Goal: Transaction & Acquisition: Subscribe to service/newsletter

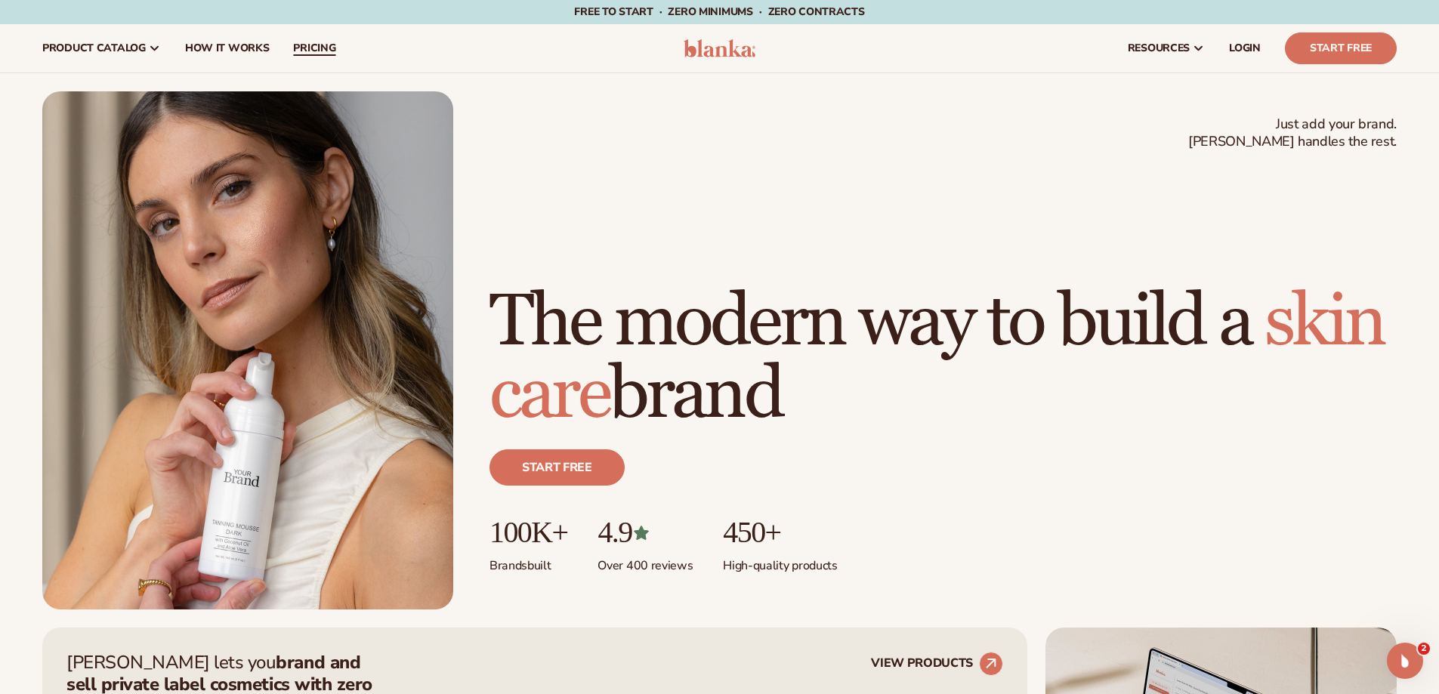
click at [307, 57] on link "pricing" at bounding box center [314, 48] width 66 height 48
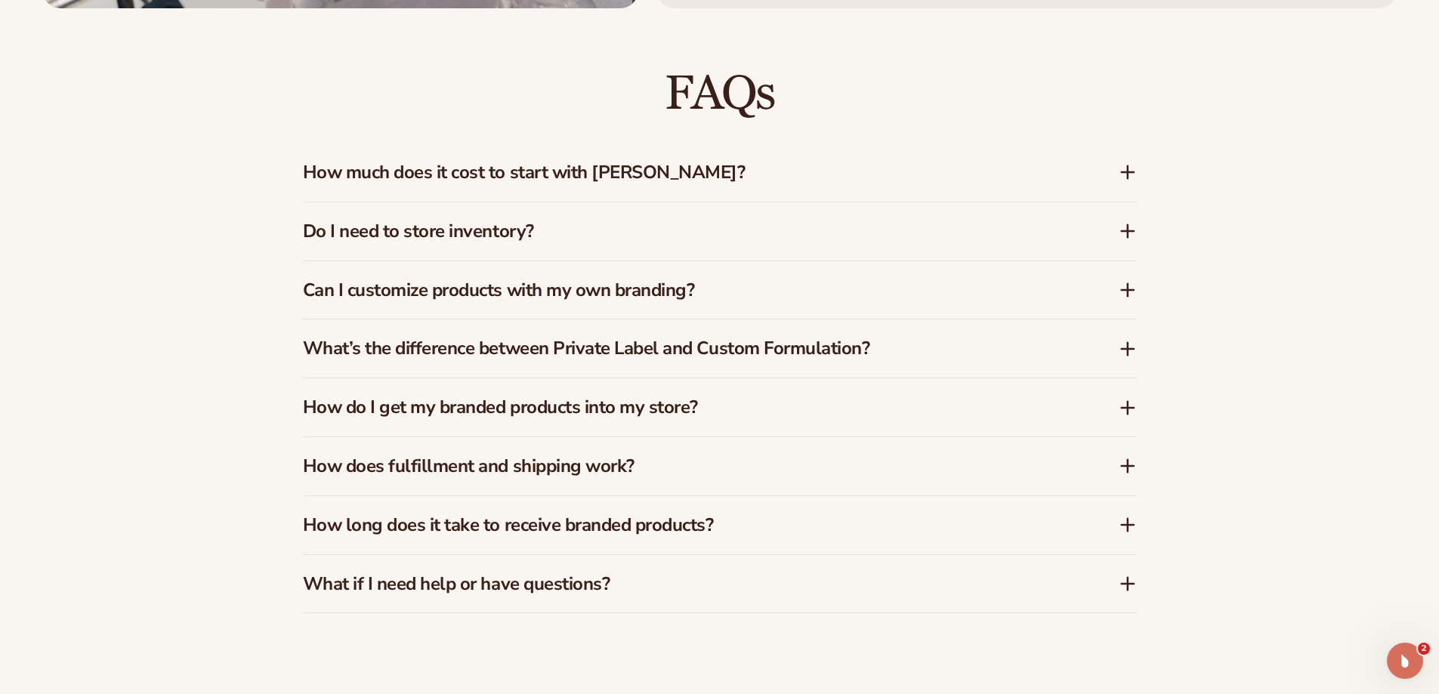
scroll to position [2417, 0]
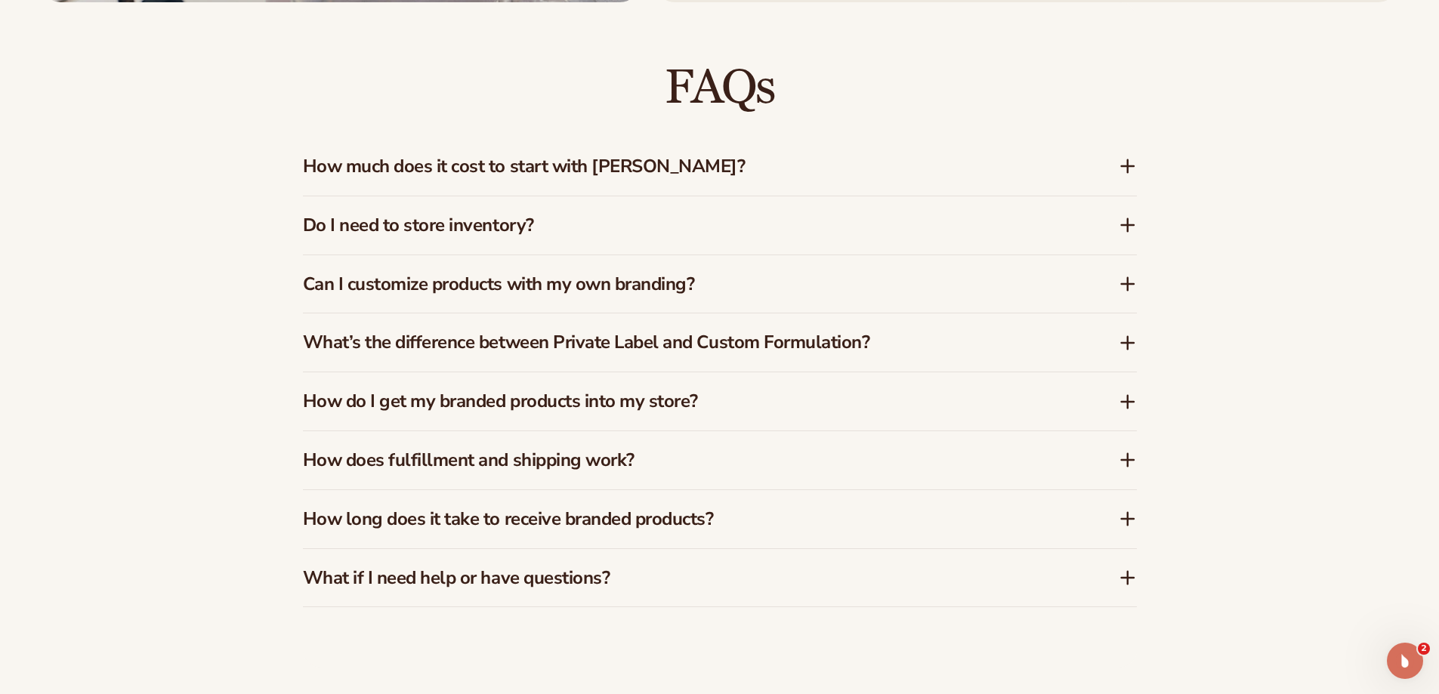
click at [1130, 165] on icon at bounding box center [1128, 166] width 18 height 18
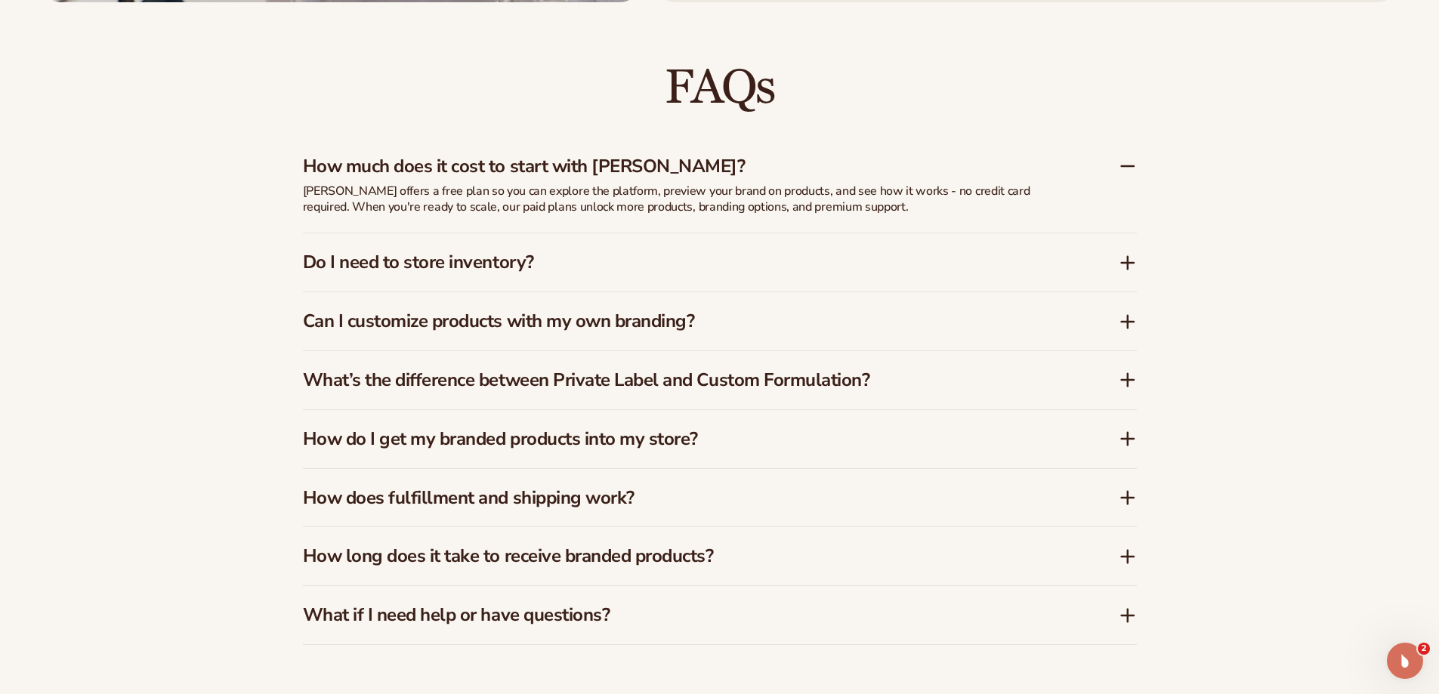
click at [1130, 165] on icon at bounding box center [1128, 166] width 18 height 18
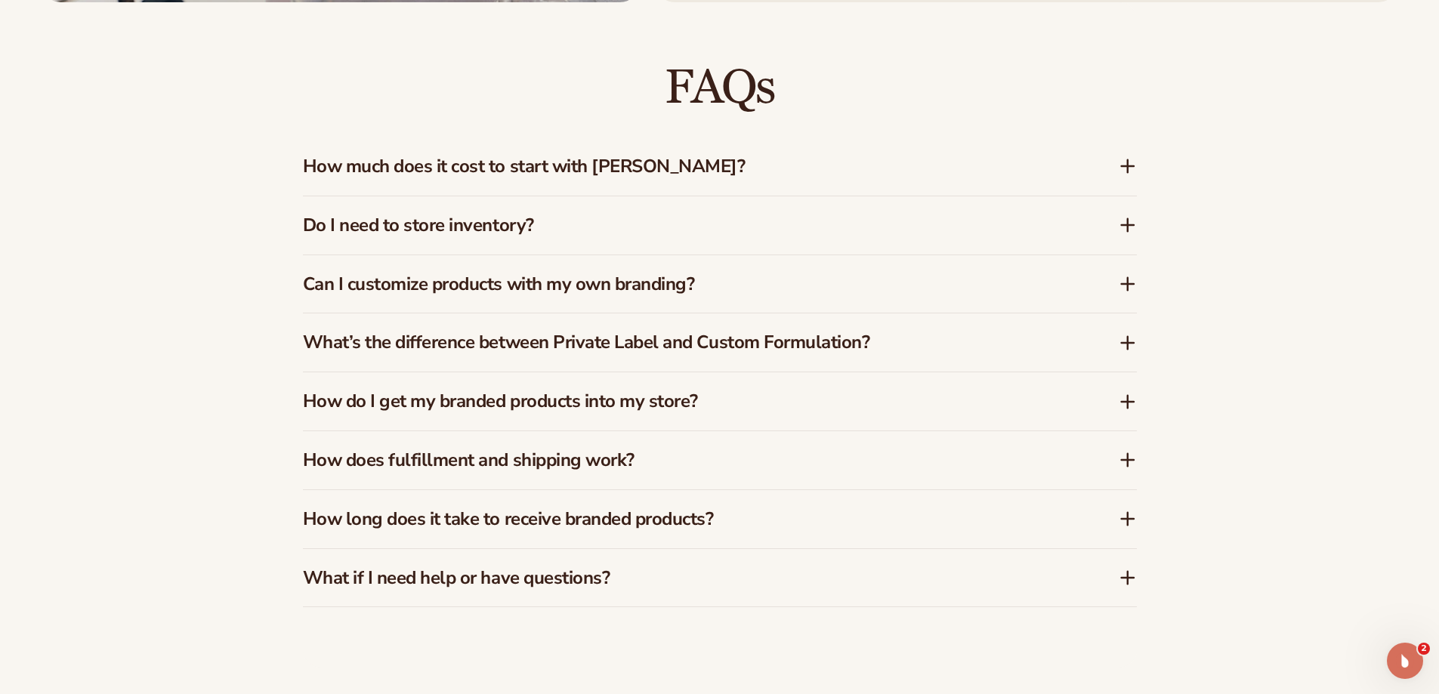
click at [1129, 228] on icon at bounding box center [1128, 225] width 18 height 18
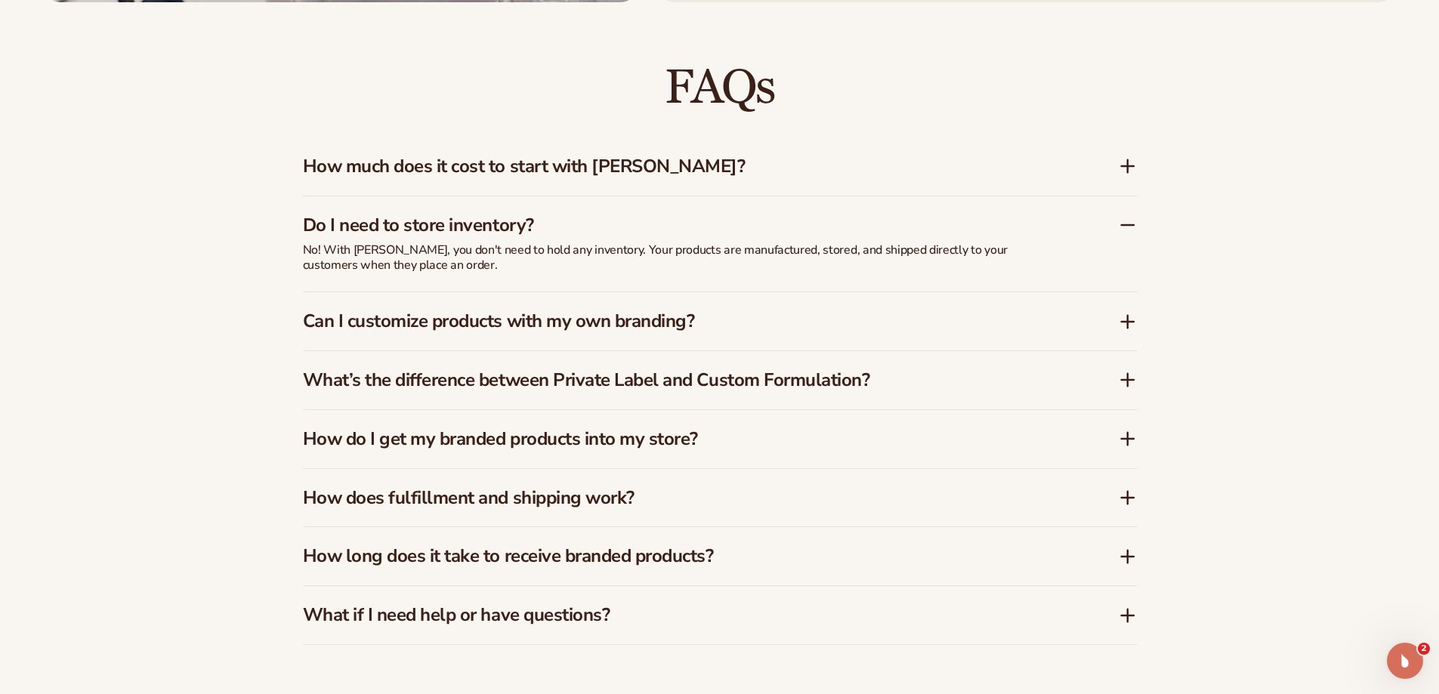
click at [1129, 228] on icon at bounding box center [1128, 225] width 18 height 18
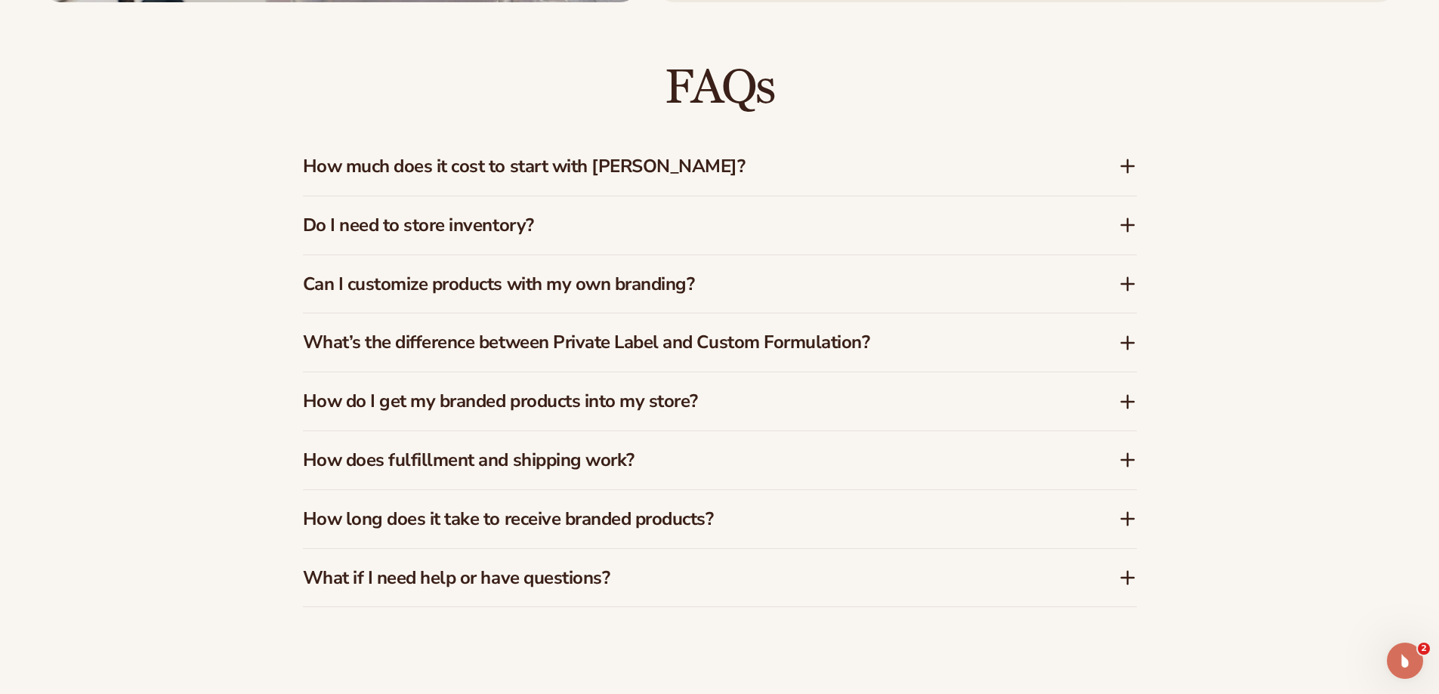
click at [1131, 276] on icon at bounding box center [1128, 284] width 18 height 18
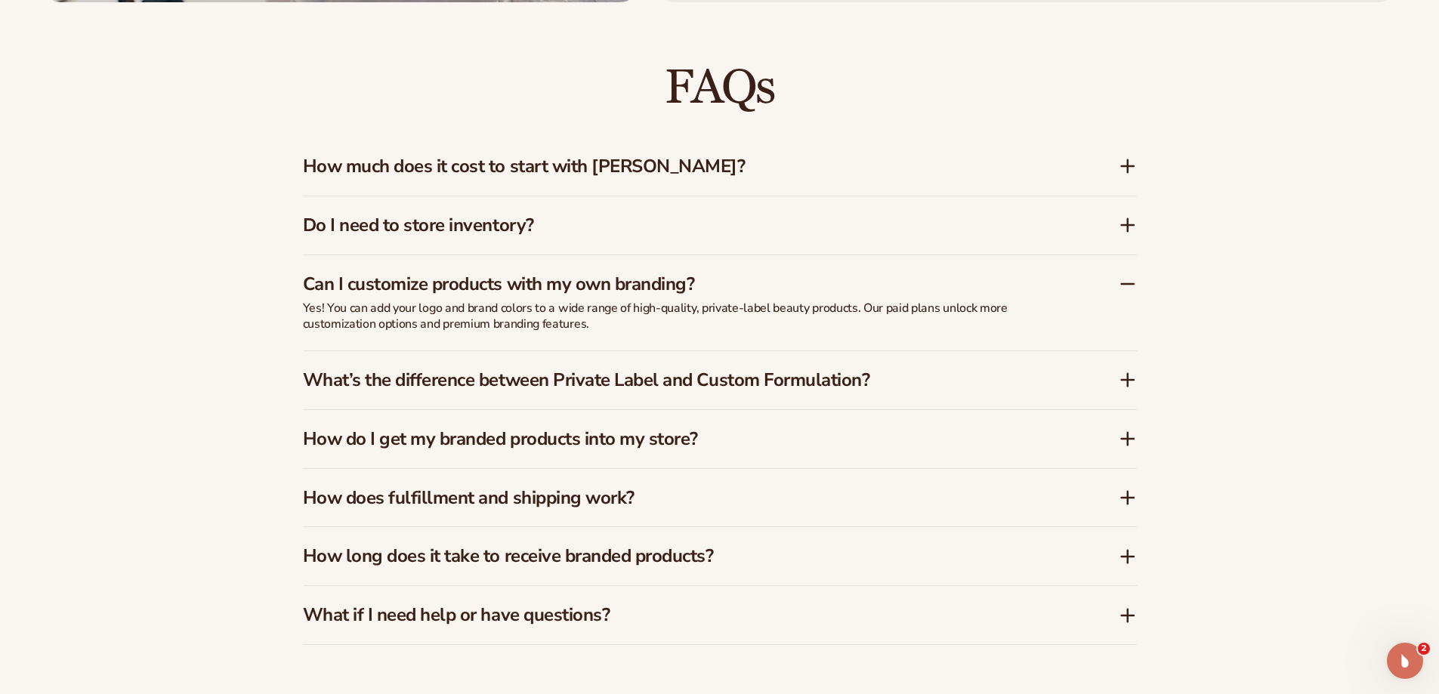
click at [1131, 276] on icon at bounding box center [1128, 284] width 18 height 18
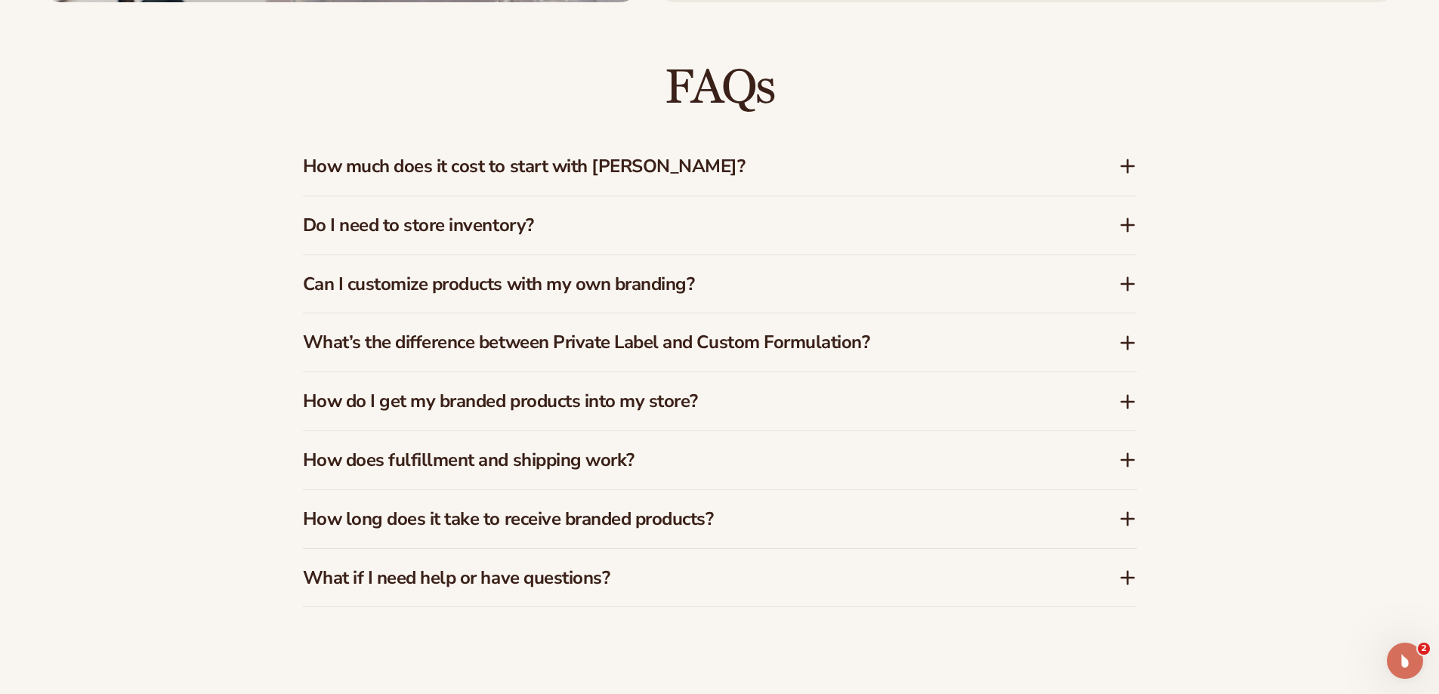
click at [1122, 335] on icon at bounding box center [1128, 343] width 18 height 18
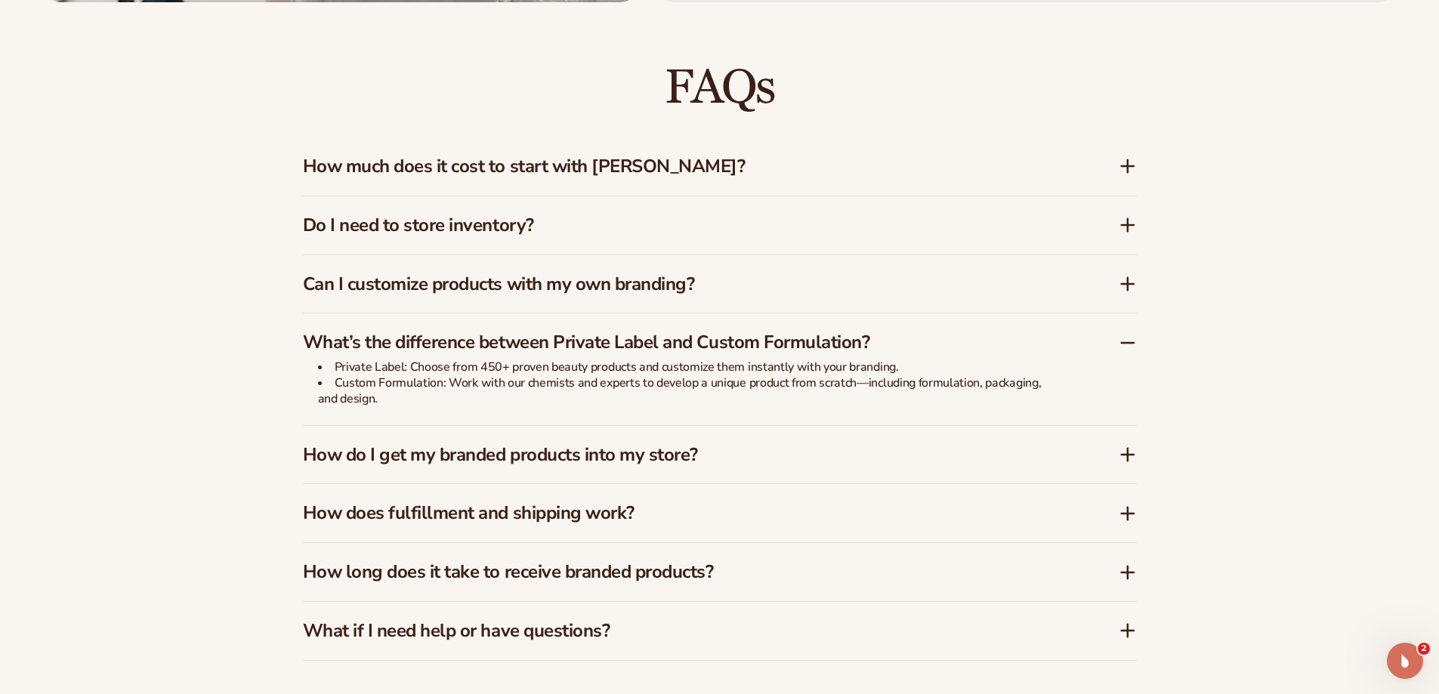
click at [1122, 335] on icon at bounding box center [1128, 343] width 18 height 18
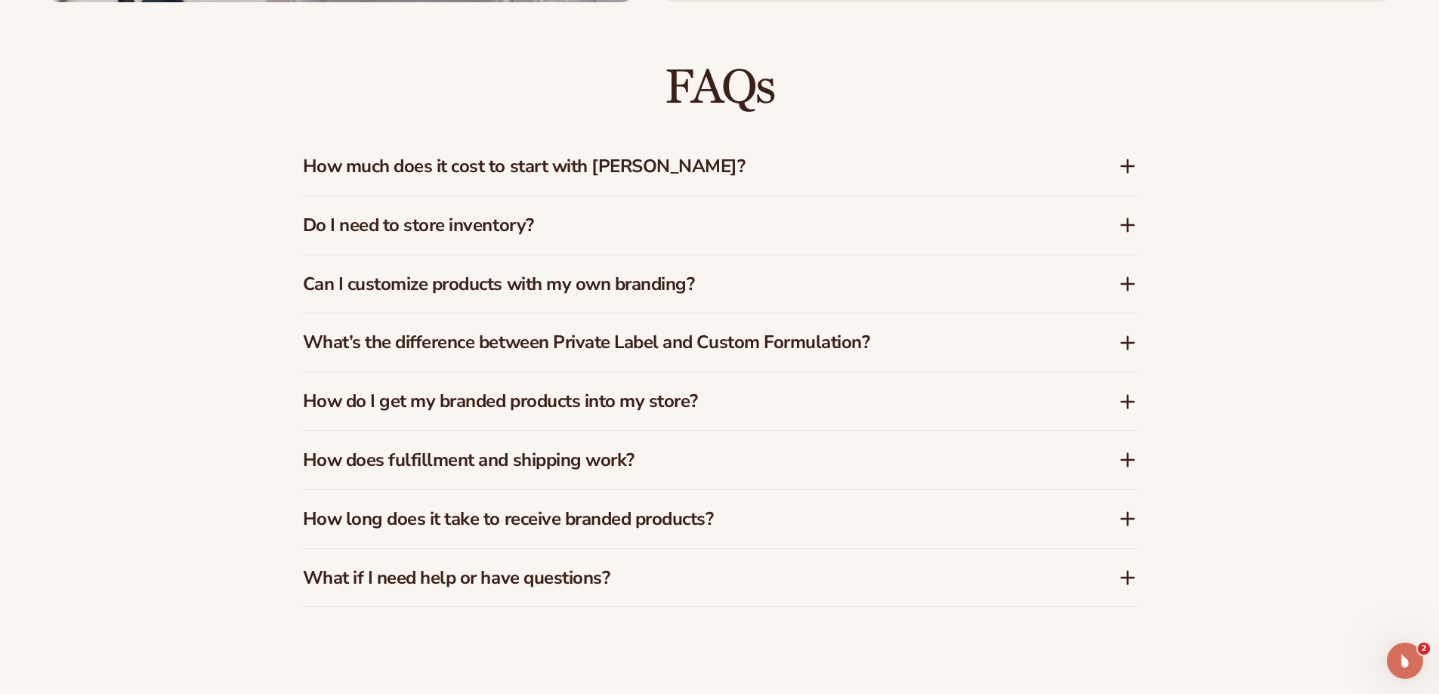
click at [1125, 403] on icon at bounding box center [1128, 402] width 18 height 18
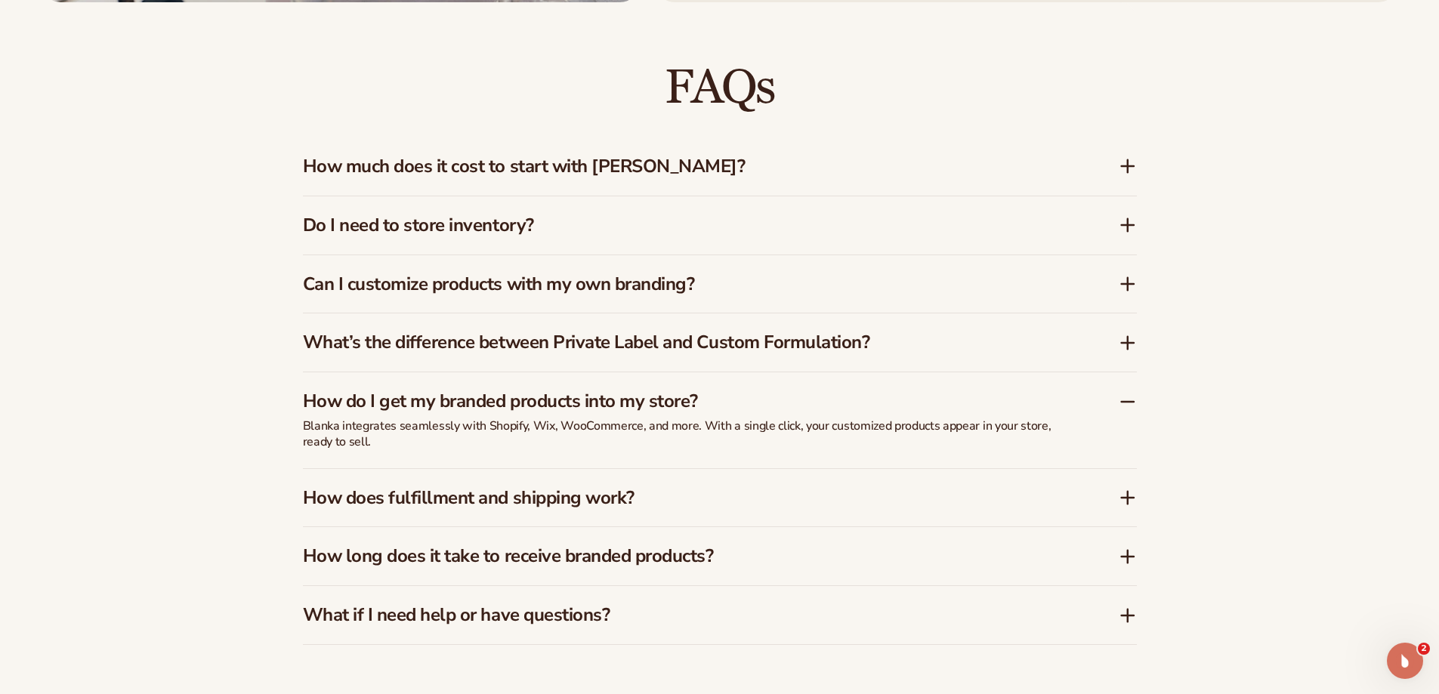
click at [1125, 403] on icon at bounding box center [1128, 402] width 18 height 18
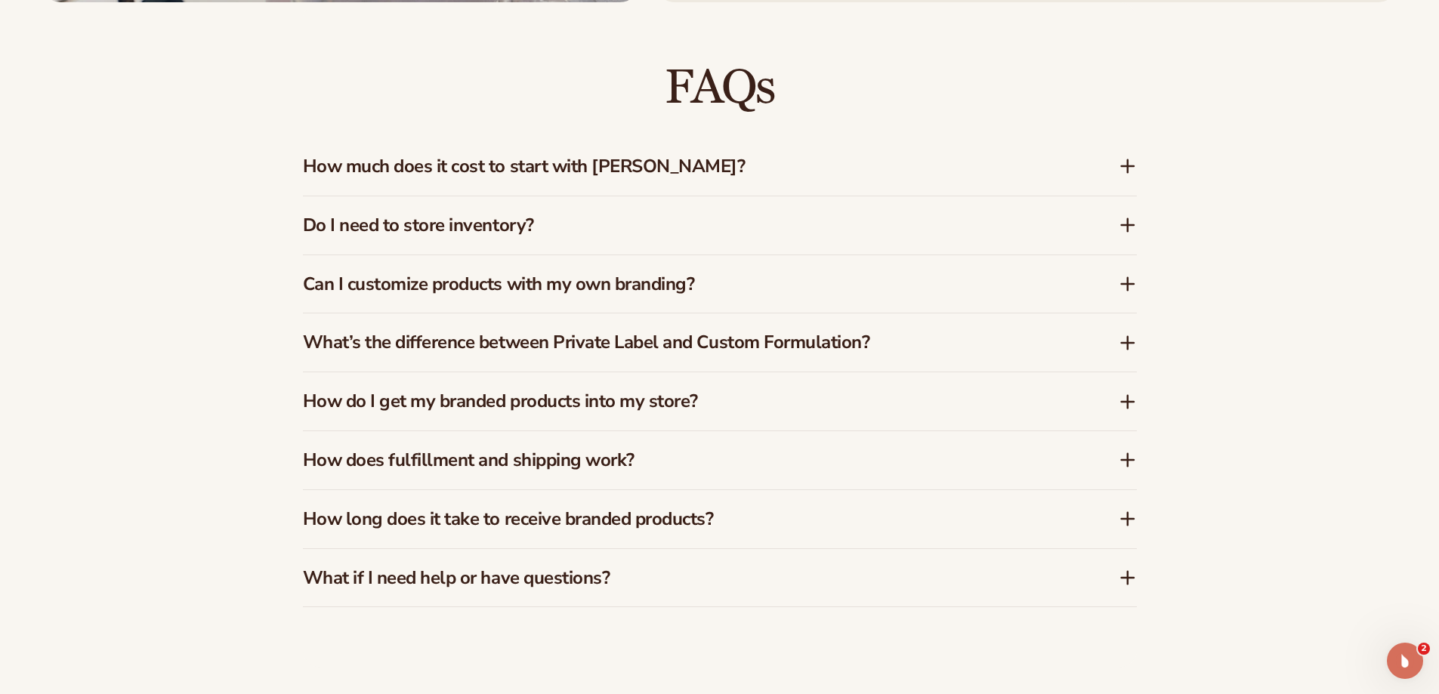
click at [1130, 460] on icon at bounding box center [1128, 460] width 12 height 0
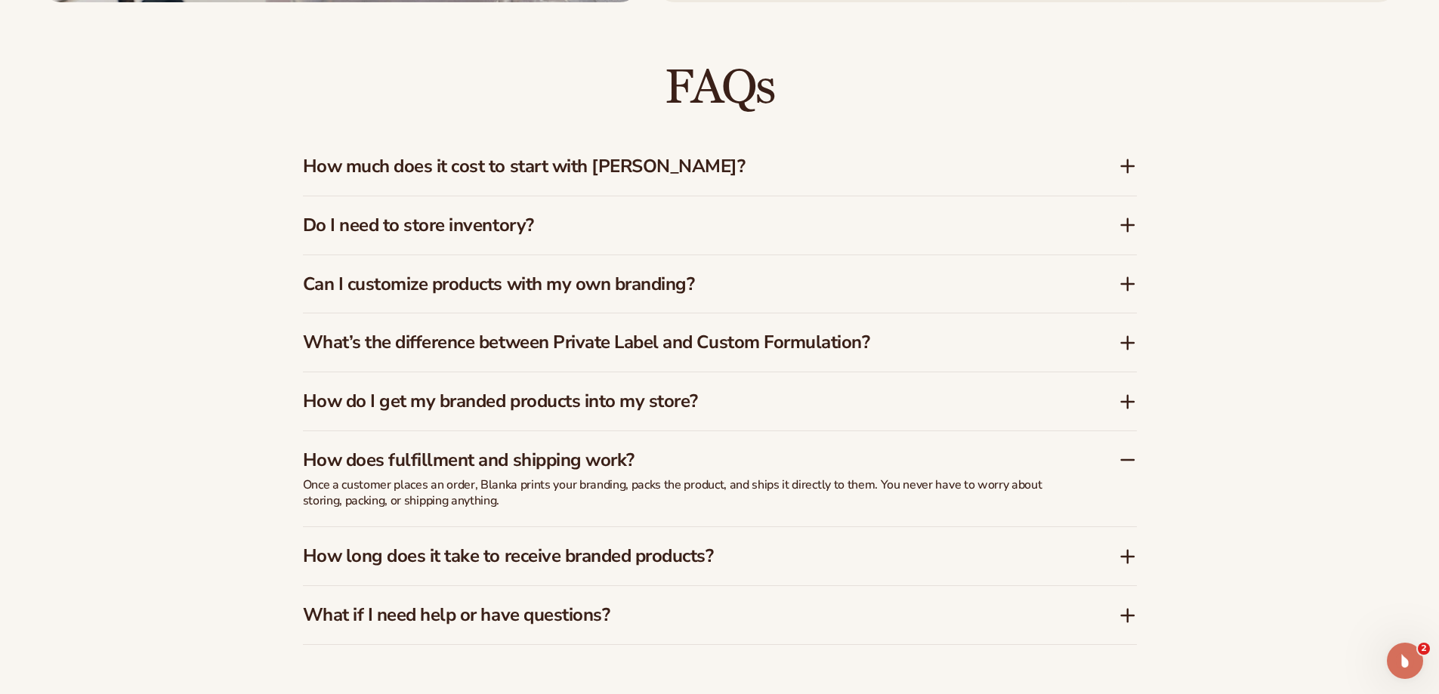
click at [1130, 460] on icon at bounding box center [1128, 460] width 12 height 0
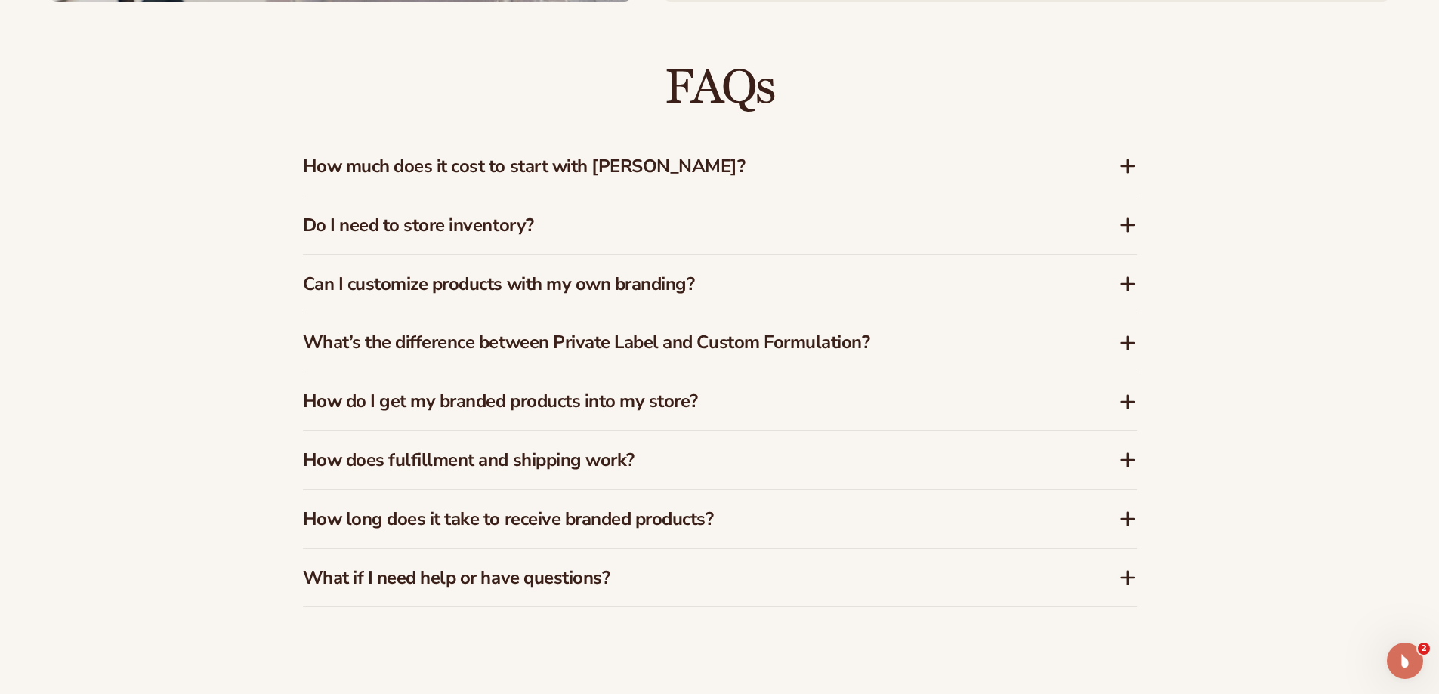
click at [1128, 516] on icon at bounding box center [1128, 519] width 0 height 12
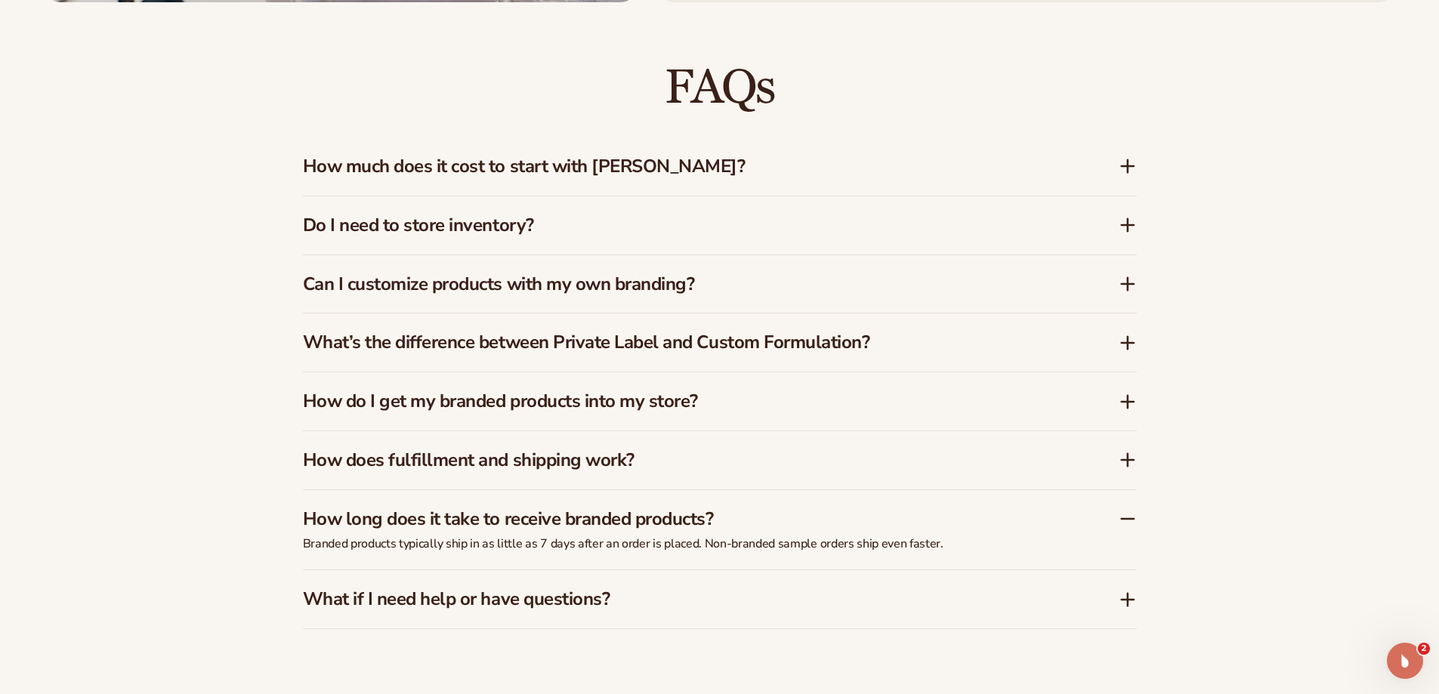
click at [1127, 516] on icon at bounding box center [1128, 519] width 18 height 18
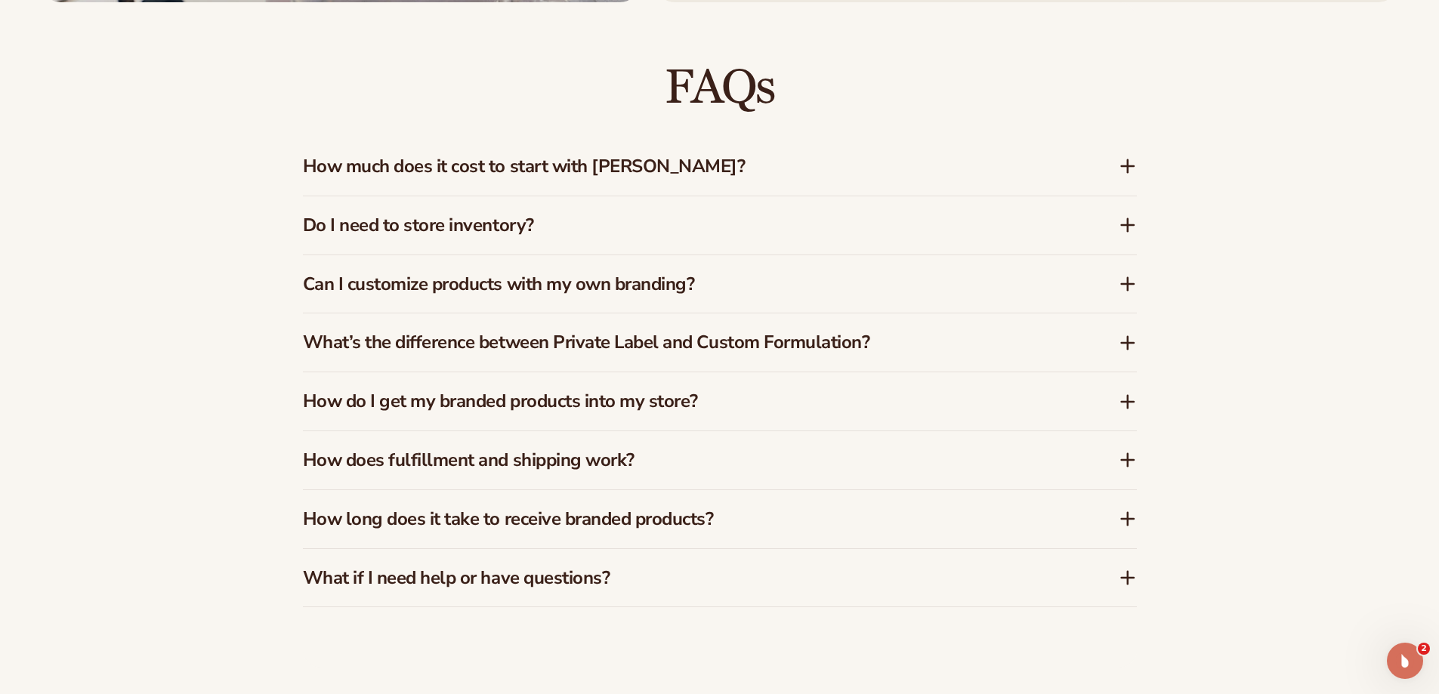
click at [1120, 578] on icon at bounding box center [1128, 578] width 18 height 18
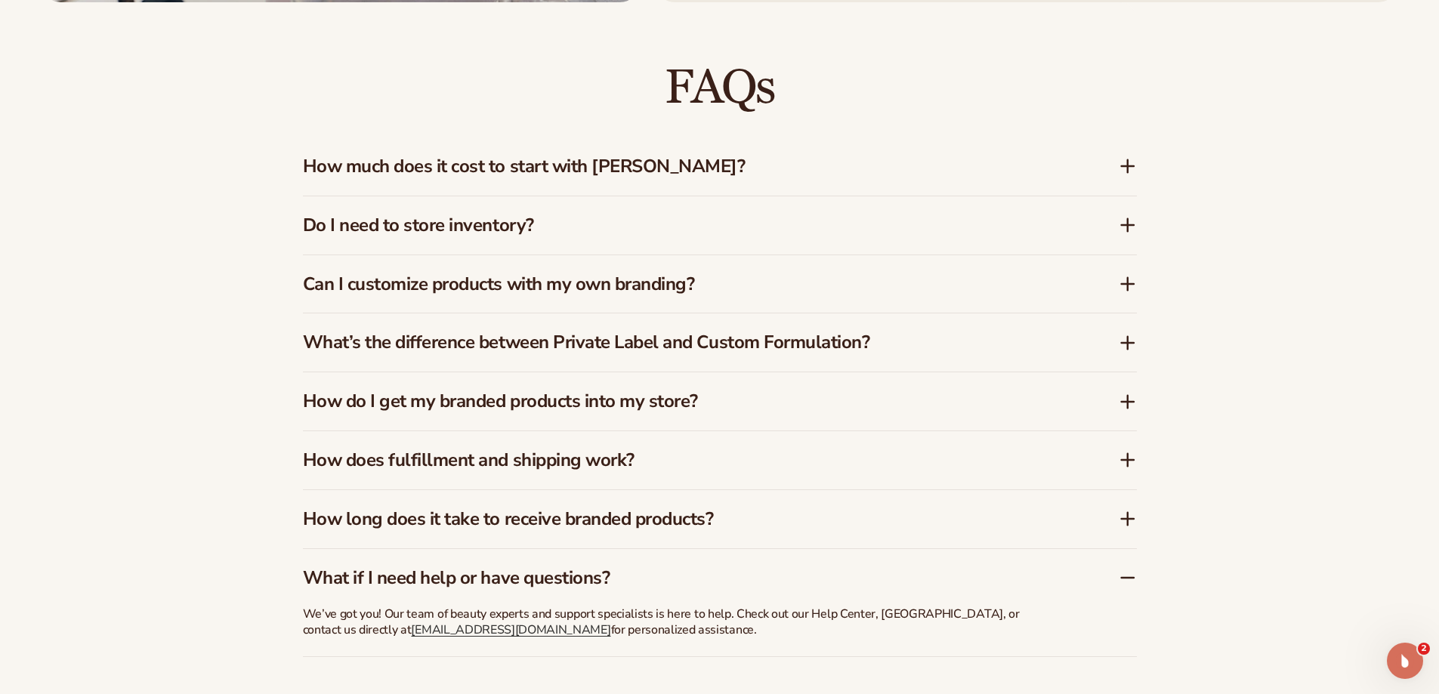
click at [1120, 578] on icon at bounding box center [1128, 578] width 18 height 18
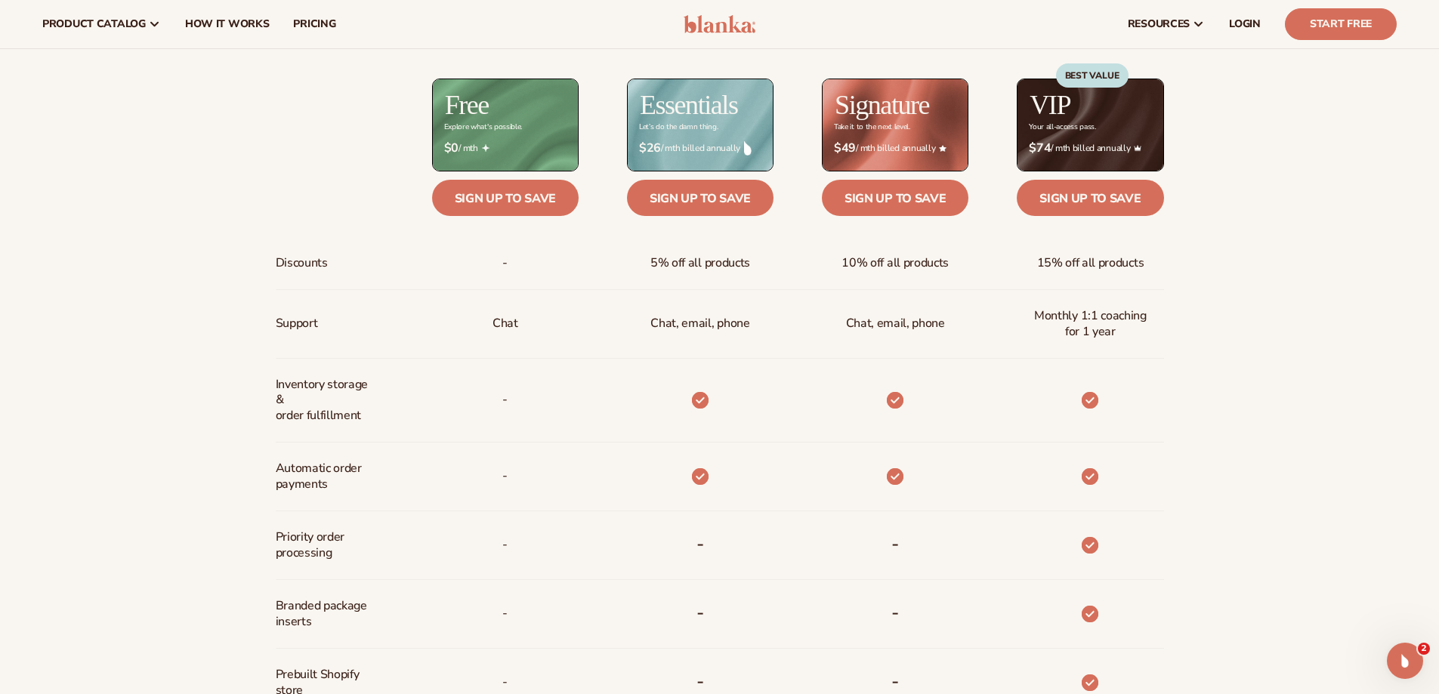
scroll to position [680, 0]
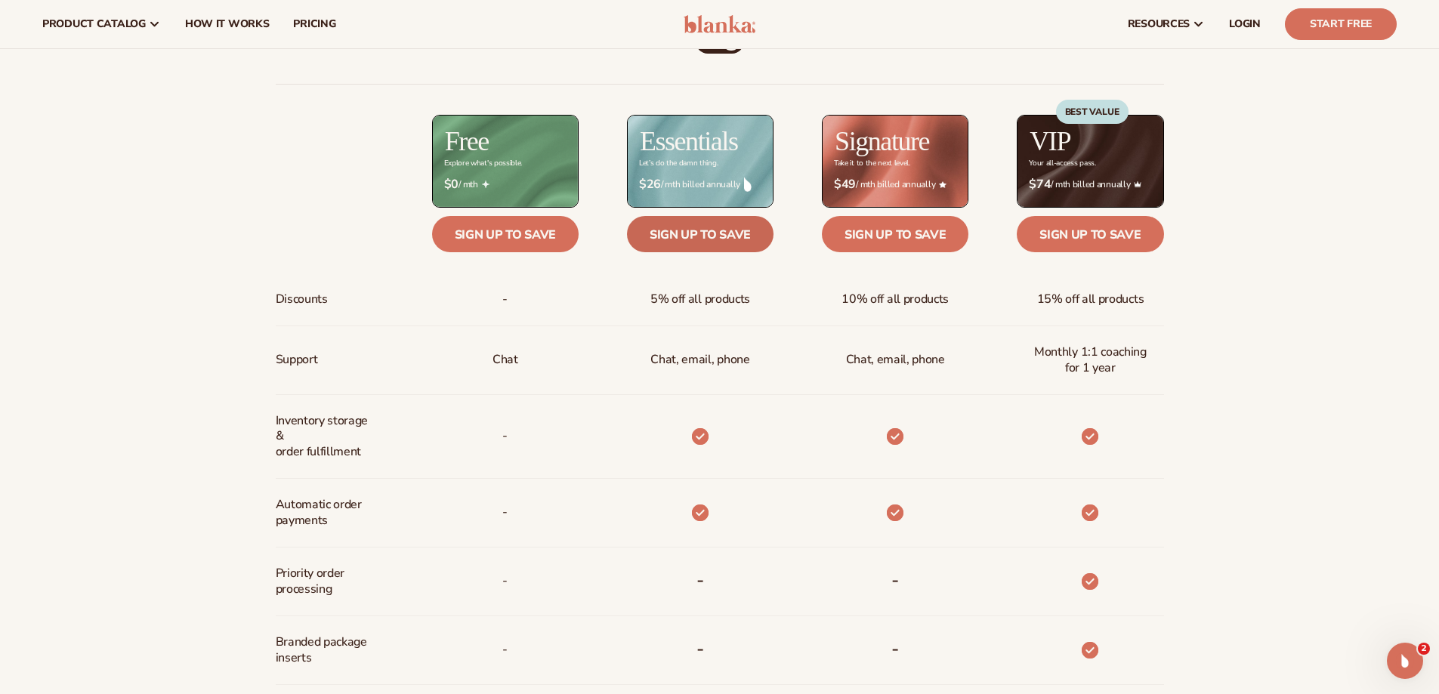
click at [687, 241] on link "Sign up to save" at bounding box center [700, 234] width 147 height 36
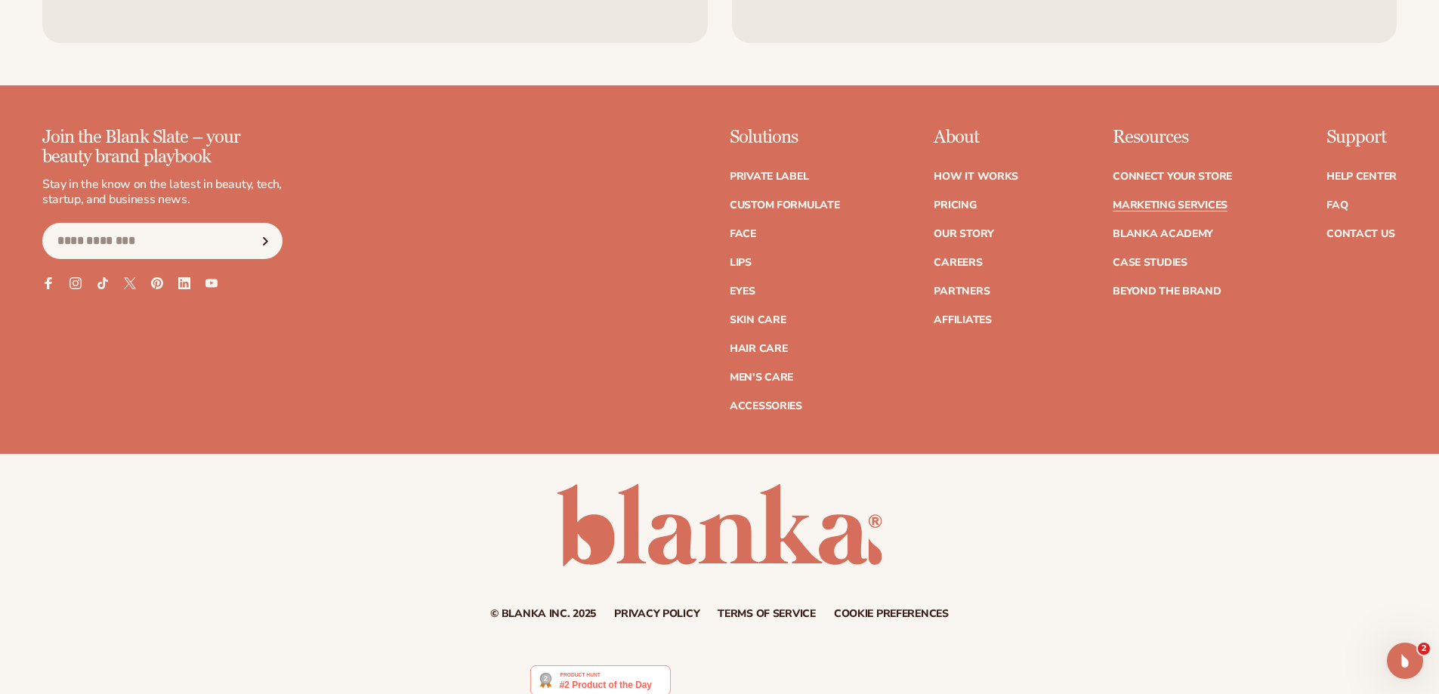
scroll to position [3901, 0]
